Goal: Task Accomplishment & Management: Use online tool/utility

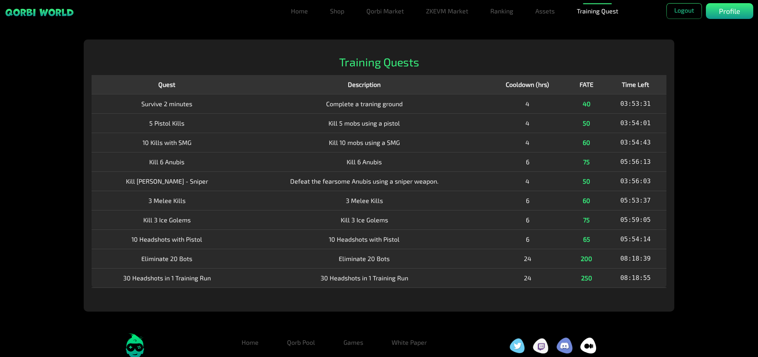
click at [276, 233] on td "10 Headshots with Pistol" at bounding box center [364, 238] width 245 height 19
